Goal: Browse casually: Explore the website without a specific task or goal

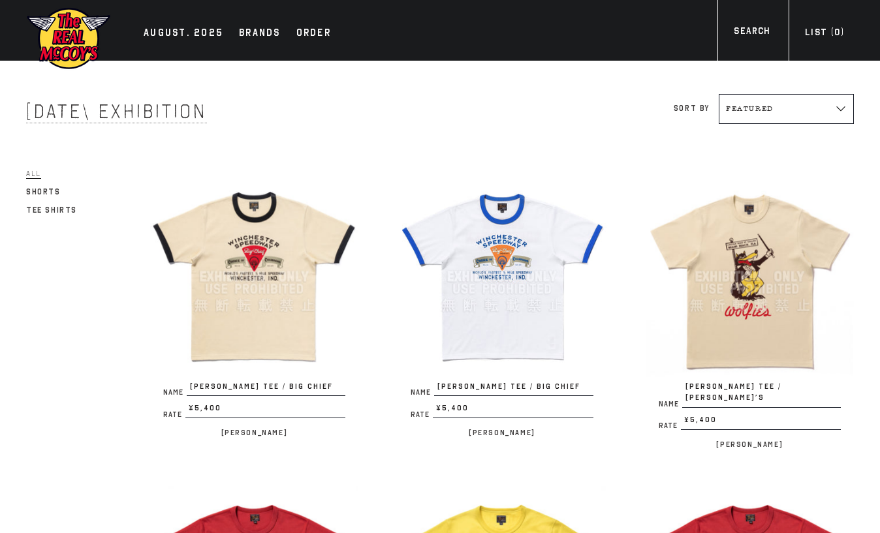
click at [259, 253] on img at bounding box center [254, 276] width 208 height 208
click at [758, 258] on img at bounding box center [750, 276] width 208 height 208
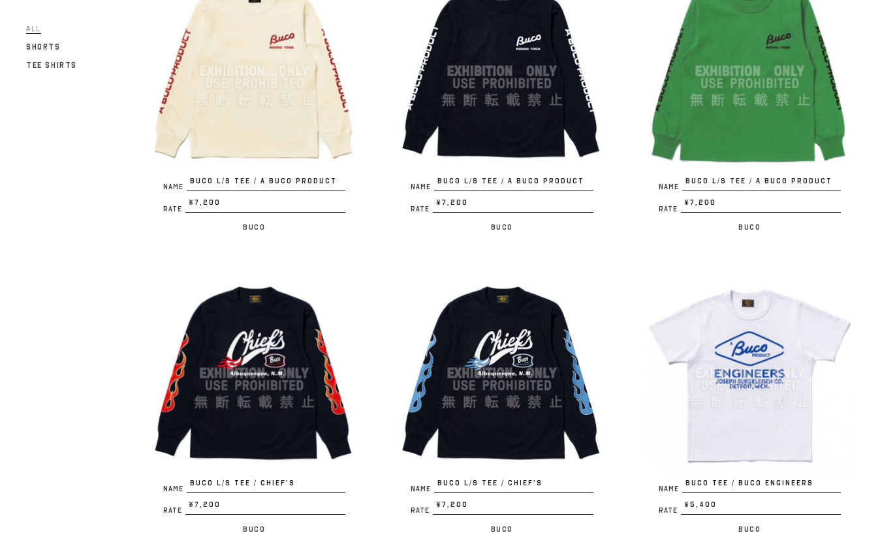
scroll to position [1881, 0]
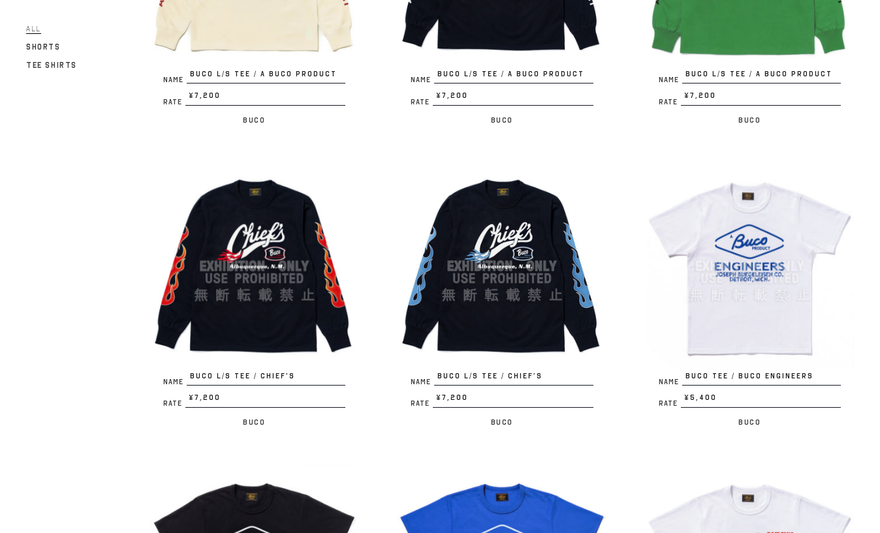
click at [270, 215] on img at bounding box center [254, 266] width 208 height 208
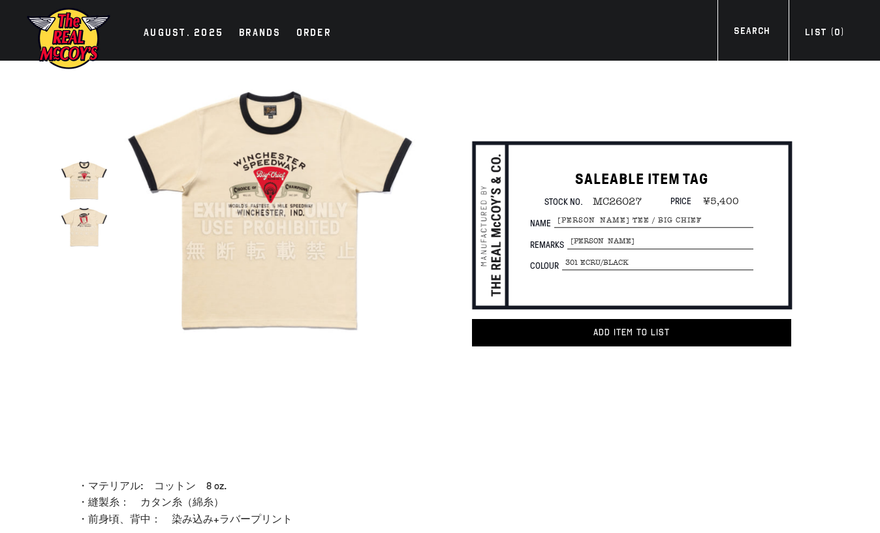
click at [266, 200] on img at bounding box center [270, 210] width 293 height 293
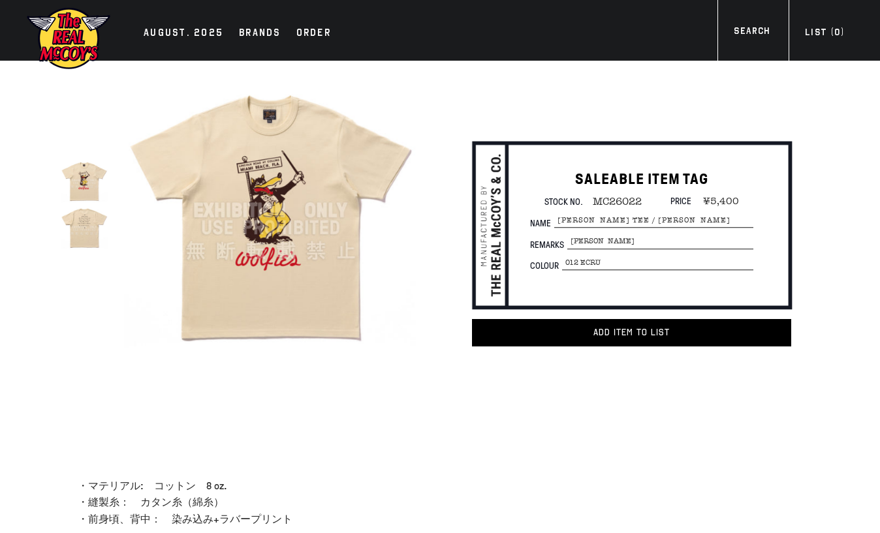
click at [258, 212] on img at bounding box center [270, 210] width 293 height 293
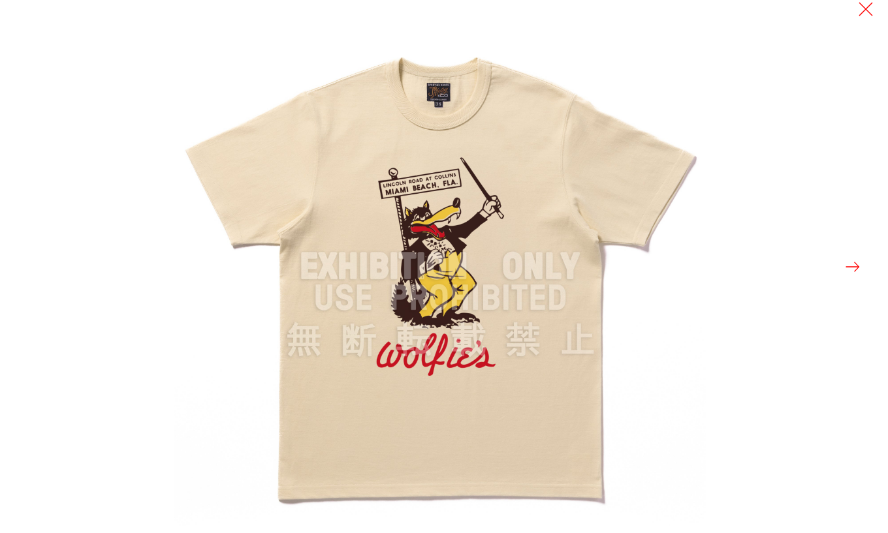
click at [848, 265] on button at bounding box center [853, 267] width 18 height 18
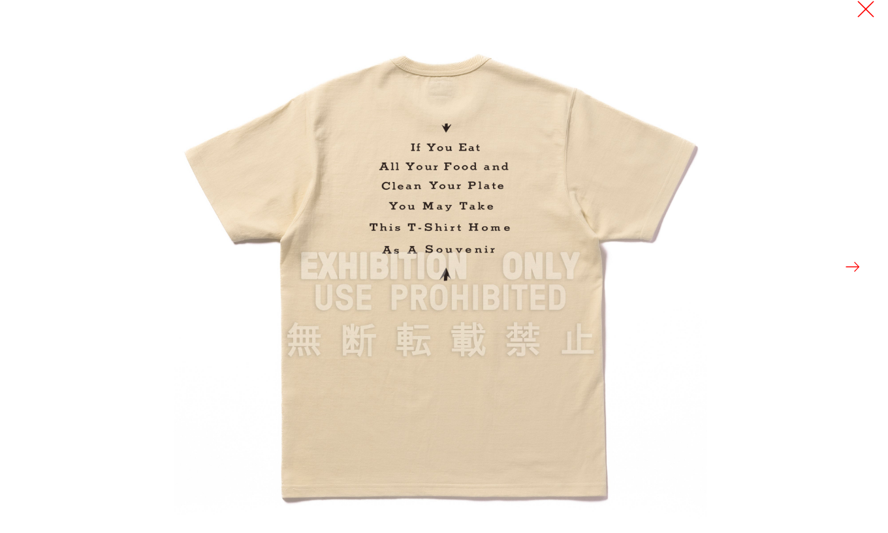
click at [866, 8] on button at bounding box center [866, 9] width 18 height 18
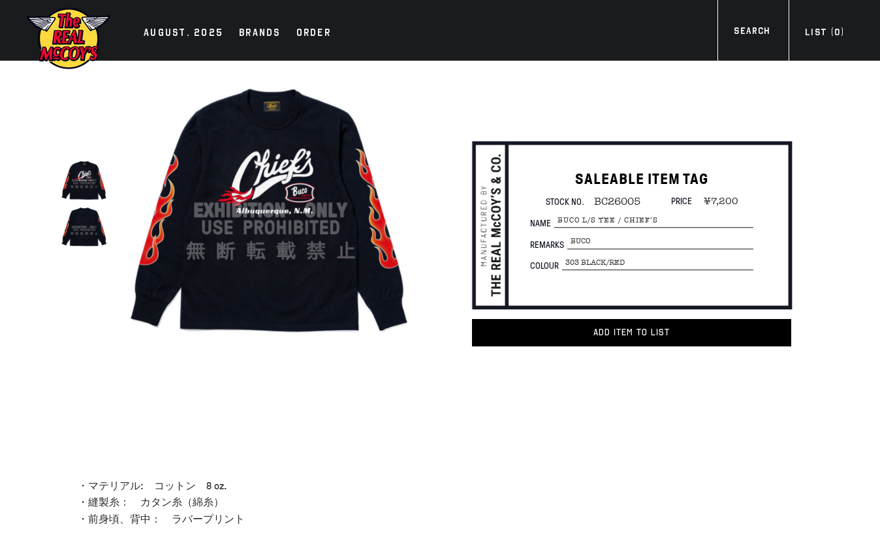
click at [87, 222] on img at bounding box center [84, 227] width 47 height 47
